Goal: Task Accomplishment & Management: Use online tool/utility

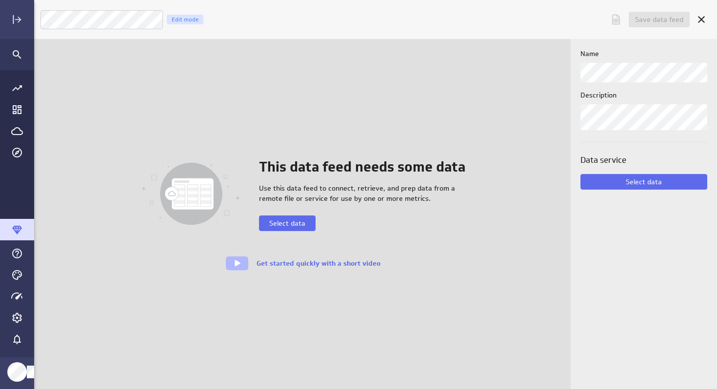
scroll to position [390, 683]
click at [16, 24] on icon "Expand" at bounding box center [17, 20] width 12 height 12
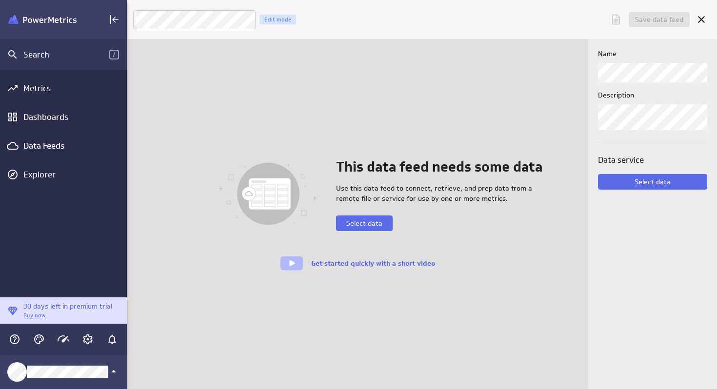
scroll to position [5, 5]
click at [29, 116] on div "Dashboards" at bounding box center [63, 117] width 80 height 11
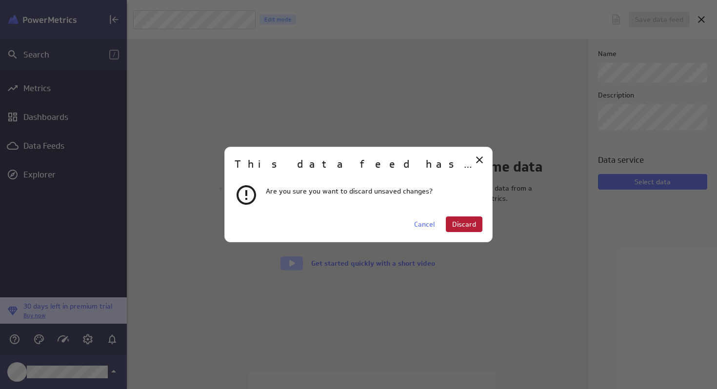
click at [459, 224] on span "Discard" at bounding box center [464, 224] width 24 height 9
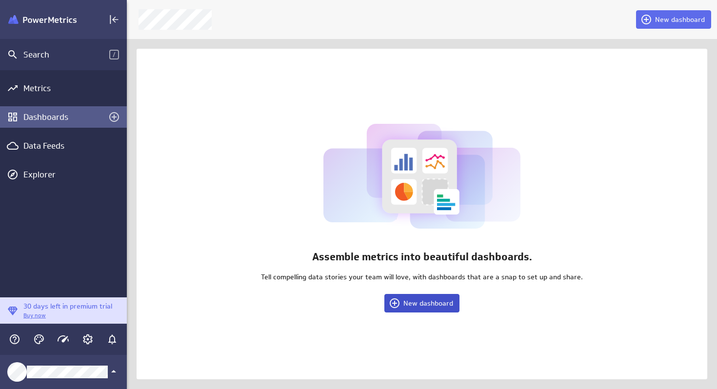
click at [411, 307] on span "New dashboard" at bounding box center [428, 303] width 50 height 9
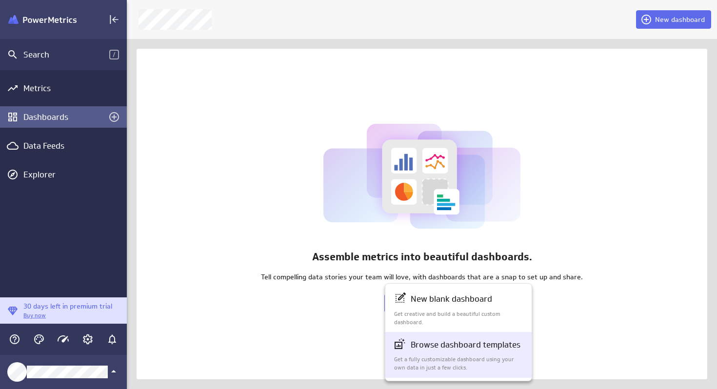
click at [424, 357] on p "Get a fully customizable dashboard using your own data in just a few clicks." at bounding box center [459, 363] width 130 height 17
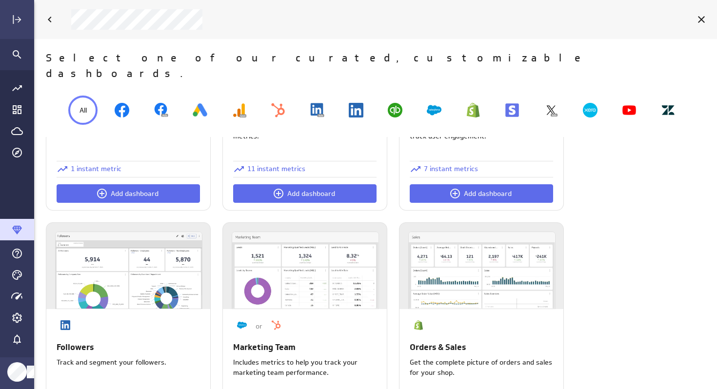
scroll to position [860, 0]
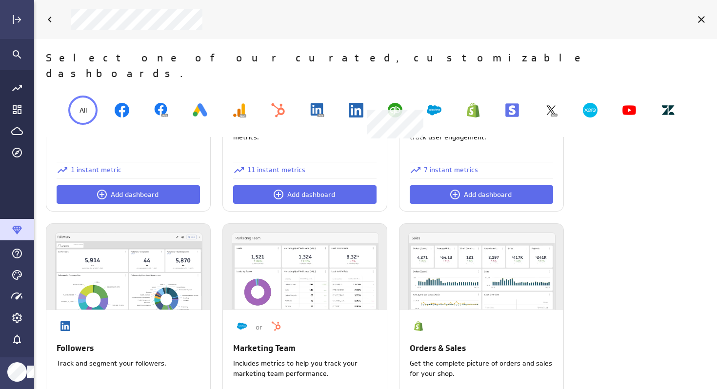
click at [391, 103] on img at bounding box center [395, 110] width 15 height 15
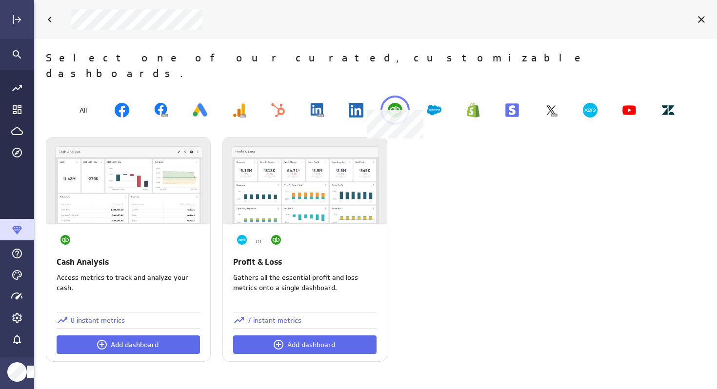
scroll to position [0, 0]
click at [123, 340] on span "Add dashboard" at bounding box center [135, 344] width 48 height 9
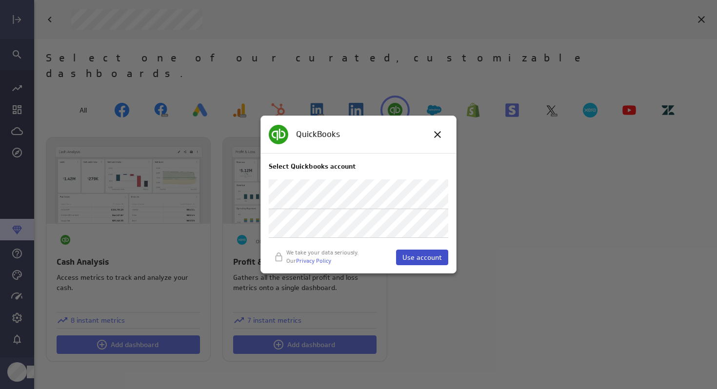
click at [421, 260] on span "Use account" at bounding box center [421, 257] width 39 height 9
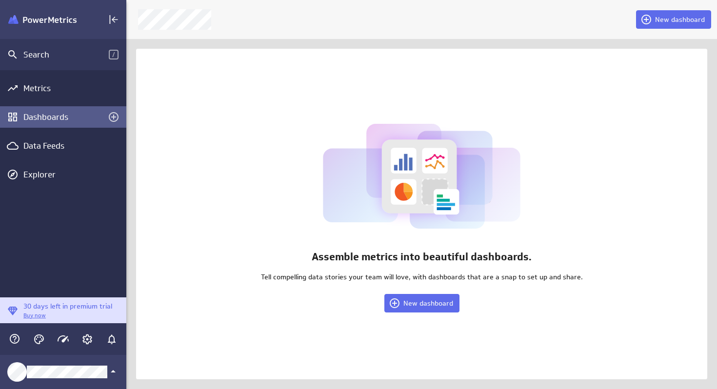
scroll to position [5, 5]
